Goal: Find specific fact: Find specific page/section

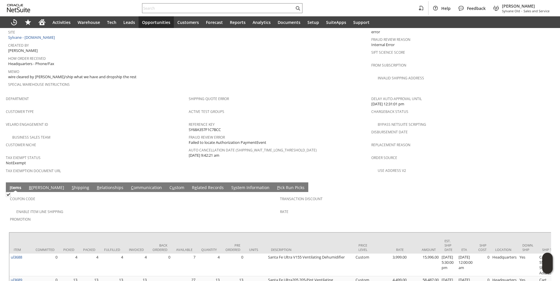
scroll to position [336, 0]
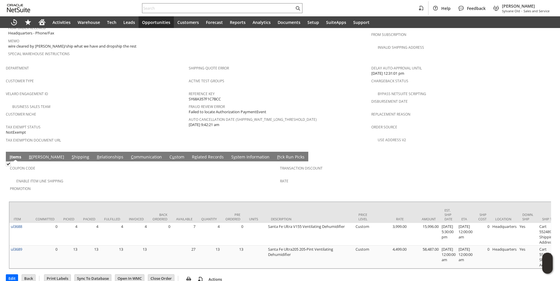
click at [70, 154] on link "S hipping" at bounding box center [80, 157] width 20 height 6
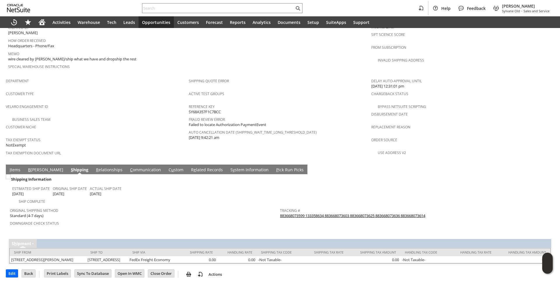
click at [289, 213] on link "883668073599 133358634 883668073603 883668073625 883668073636 883668073614" at bounding box center [352, 215] width 145 height 5
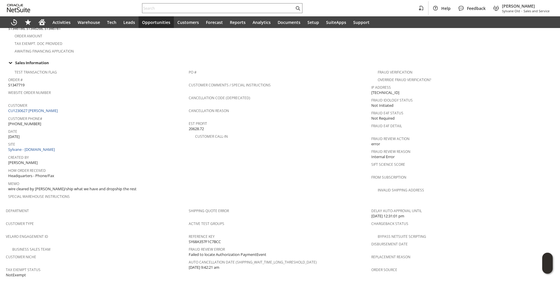
scroll to position [148, 0]
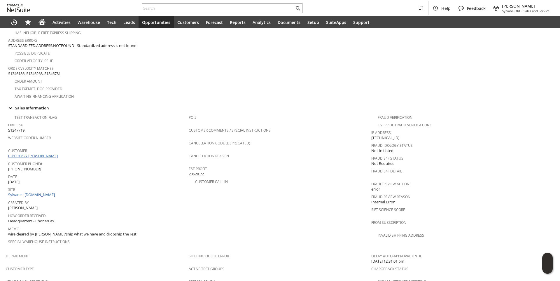
click at [48, 153] on link "CU1230627 [PERSON_NAME]" at bounding box center [33, 155] width 51 height 5
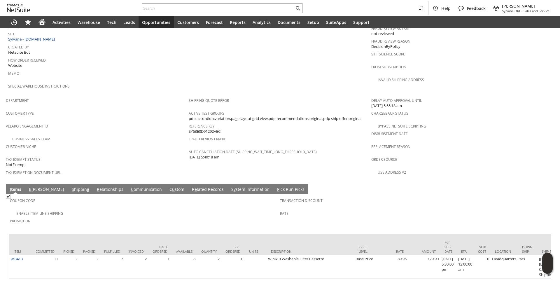
scroll to position [313, 0]
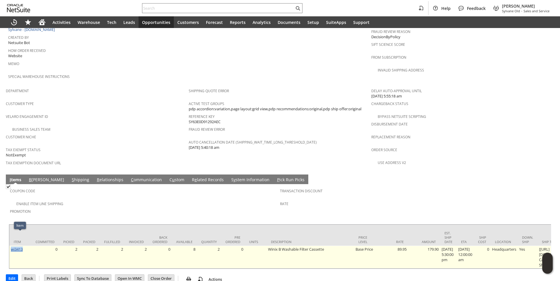
drag, startPoint x: 26, startPoint y: 234, endPoint x: 12, endPoint y: 236, distance: 14.1
click at [12, 245] on td "wi3413" at bounding box center [20, 256] width 22 height 23
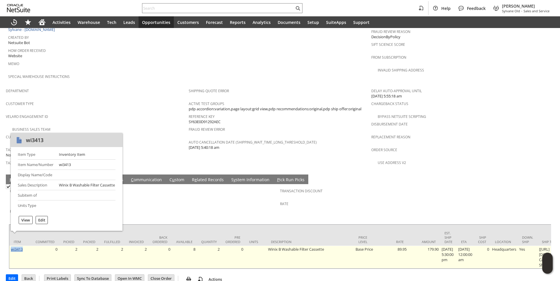
copy link "wi3413"
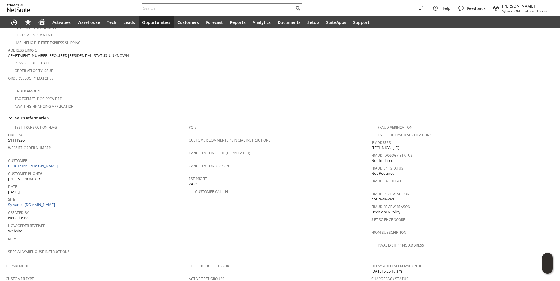
drag, startPoint x: 148, startPoint y: 108, endPoint x: 135, endPoint y: 116, distance: 15.0
click at [148, 110] on tbody "Sales Information Test Transaction Flag Order # S1111926 Website Order Number C…" at bounding box center [280, 185] width 548 height 150
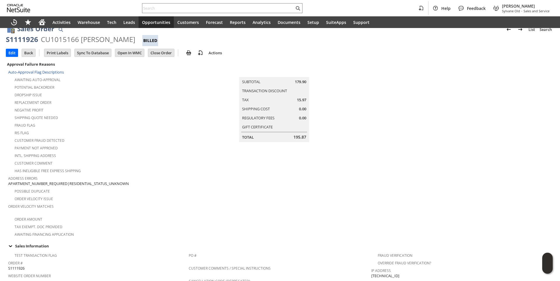
scroll to position [0, 0]
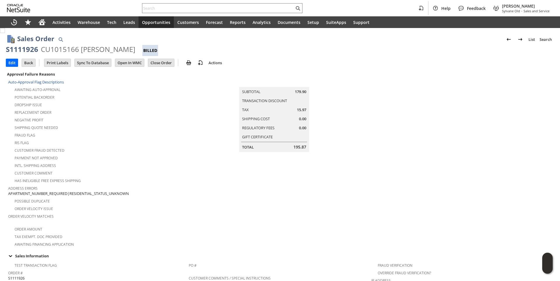
click at [83, 48] on div "CU1015166 LISA BERNSTEIN" at bounding box center [88, 49] width 94 height 9
copy div "LISA"
click at [115, 50] on div "CU1015166 LISA BERNSTEIN" at bounding box center [88, 49] width 94 height 9
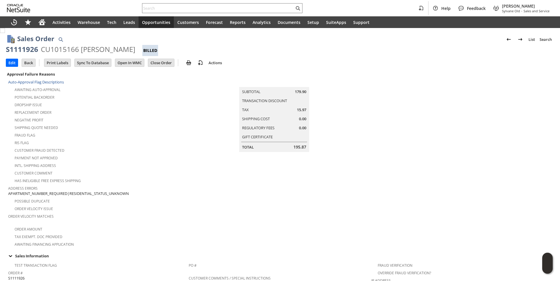
copy div "BERNSTEIN"
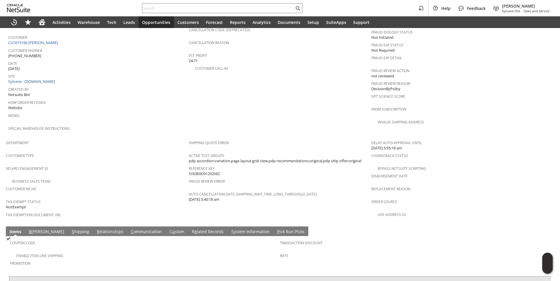
scroll to position [313, 0]
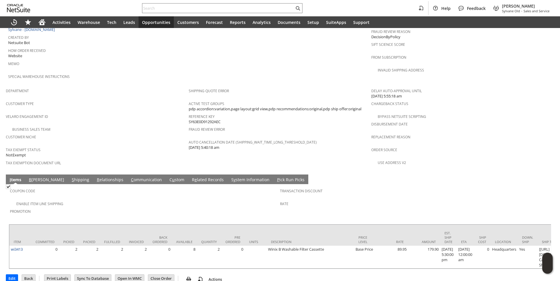
click at [129, 177] on link "C ommunication" at bounding box center [146, 180] width 34 height 6
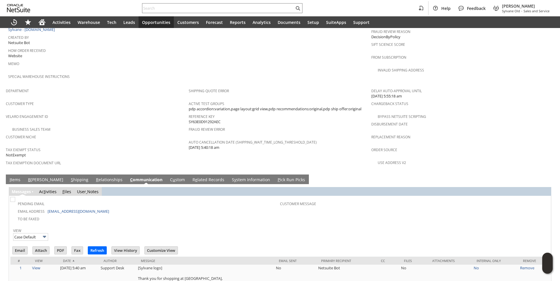
scroll to position [0, 0]
drag, startPoint x: 94, startPoint y: 197, endPoint x: 47, endPoint y: 200, distance: 47.9
click at [47, 207] on td "Email Address librnstn2000@yahoo.com" at bounding box center [145, 211] width 268 height 8
copy td "librnstn2000@yahoo.com"
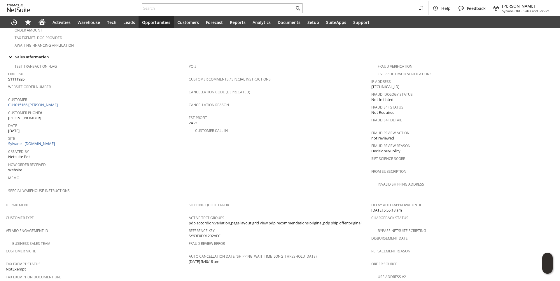
scroll to position [194, 0]
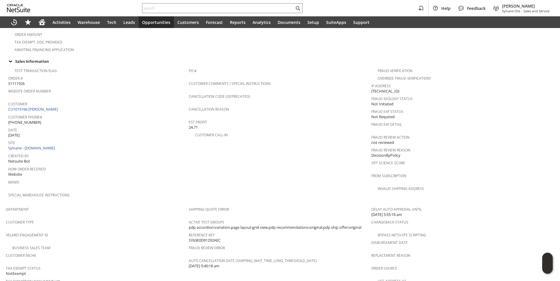
click at [28, 120] on span "(202) 657-1751" at bounding box center [24, 123] width 33 height 6
copy tbody "(202) 657-1751"
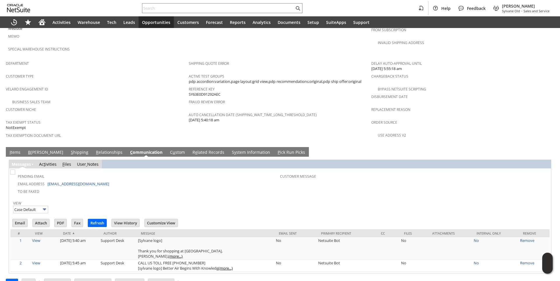
click at [71, 149] on span "S" at bounding box center [72, 152] width 2 height 6
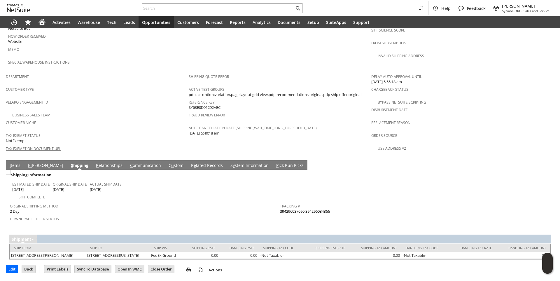
scroll to position [323, 0]
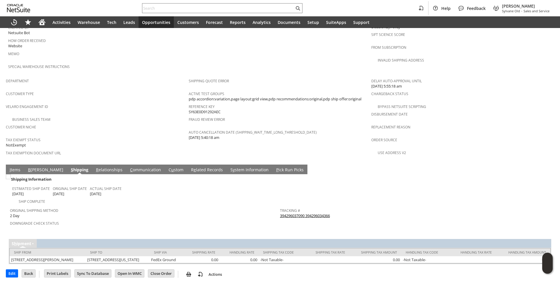
click at [29, 167] on span "B" at bounding box center [29, 170] width 3 height 6
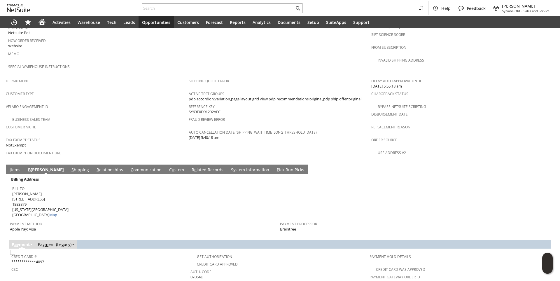
click at [70, 167] on link "S hipping" at bounding box center [80, 170] width 20 height 6
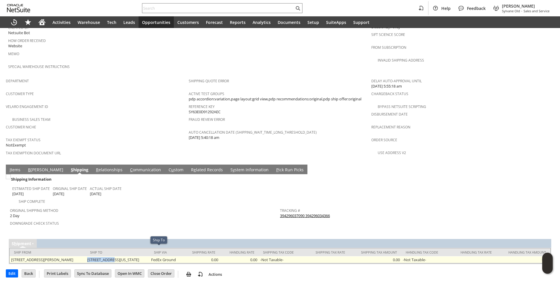
drag, startPoint x: 109, startPoint y: 250, endPoint x: 135, endPoint y: 251, distance: 25.7
click at [135, 256] on td "246 W End Ave Ground D New York NY 10023 United States" at bounding box center [118, 259] width 64 height 7
copy td "246 W End Ave"
drag, startPoint x: 137, startPoint y: 249, endPoint x: 153, endPoint y: 250, distance: 16.1
click at [150, 256] on td "246 W End Ave Ground D New York NY 10023 United States" at bounding box center [118, 259] width 64 height 7
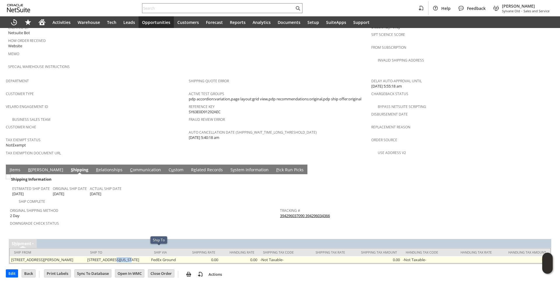
copy td "Ground D"
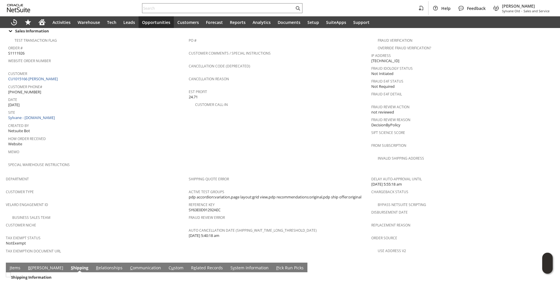
scroll to position [119, 0]
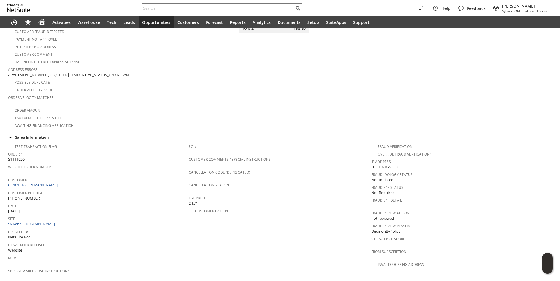
click at [31, 195] on span "(202) 657-1751" at bounding box center [24, 198] width 33 height 6
copy tbody "(202) 657-1751"
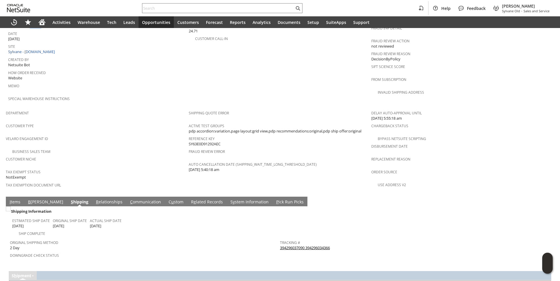
scroll to position [323, 0]
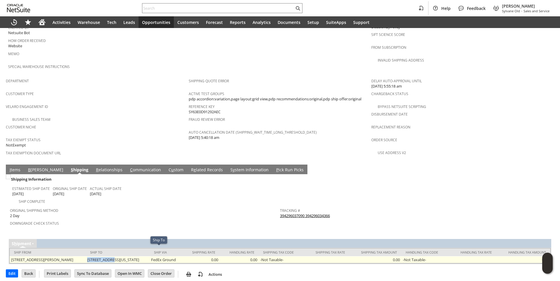
drag, startPoint x: 109, startPoint y: 251, endPoint x: 135, endPoint y: 248, distance: 25.8
click at [135, 256] on td "246 W End Ave Ground D New York NY 10023 United States" at bounding box center [118, 259] width 64 height 7
copy td "246 W End Ave"
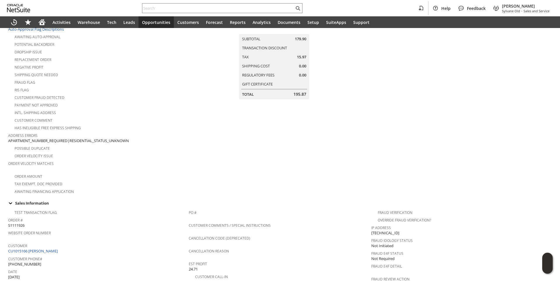
scroll to position [0, 0]
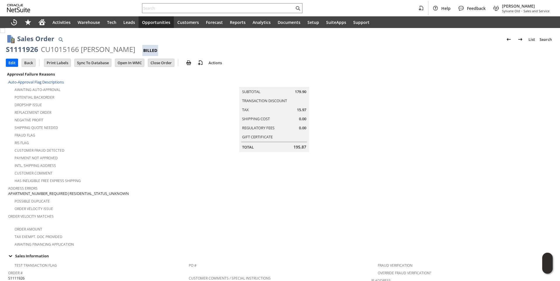
click at [86, 48] on div "CU1015166 LISA BERNSTEIN" at bounding box center [88, 49] width 94 height 9
copy div "LISA"
click at [114, 45] on div "CU1015166 LISA BERNSTEIN" at bounding box center [88, 49] width 94 height 9
click at [114, 46] on div "CU1015166 LISA BERNSTEIN" at bounding box center [88, 49] width 94 height 9
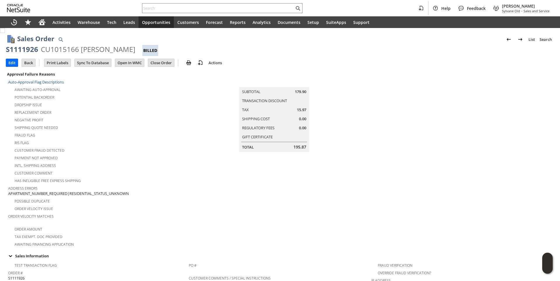
drag, startPoint x: 80, startPoint y: 48, endPoint x: 131, endPoint y: 50, distance: 50.5
click at [131, 50] on div "CU1015166 LISA BERNSTEIN" at bounding box center [88, 49] width 94 height 9
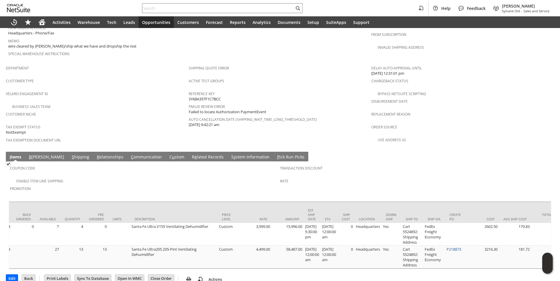
scroll to position [0, 283]
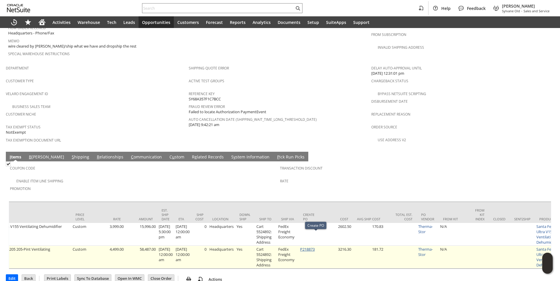
click at [315, 246] on link "P218873" at bounding box center [307, 248] width 15 height 5
